Goal: Information Seeking & Learning: Stay updated

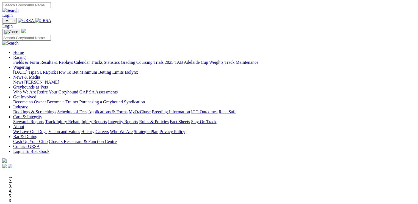
click at [23, 80] on link "News" at bounding box center [18, 82] width 10 height 5
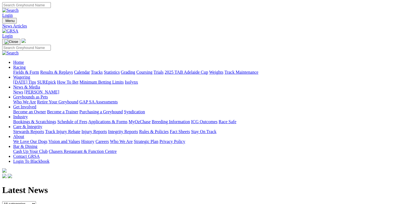
click at [18, 29] on img at bounding box center [10, 31] width 16 height 5
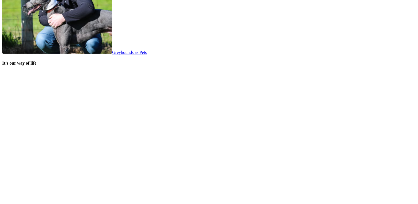
scroll to position [1093, 0]
